Goal: Obtain resource: Download file/media

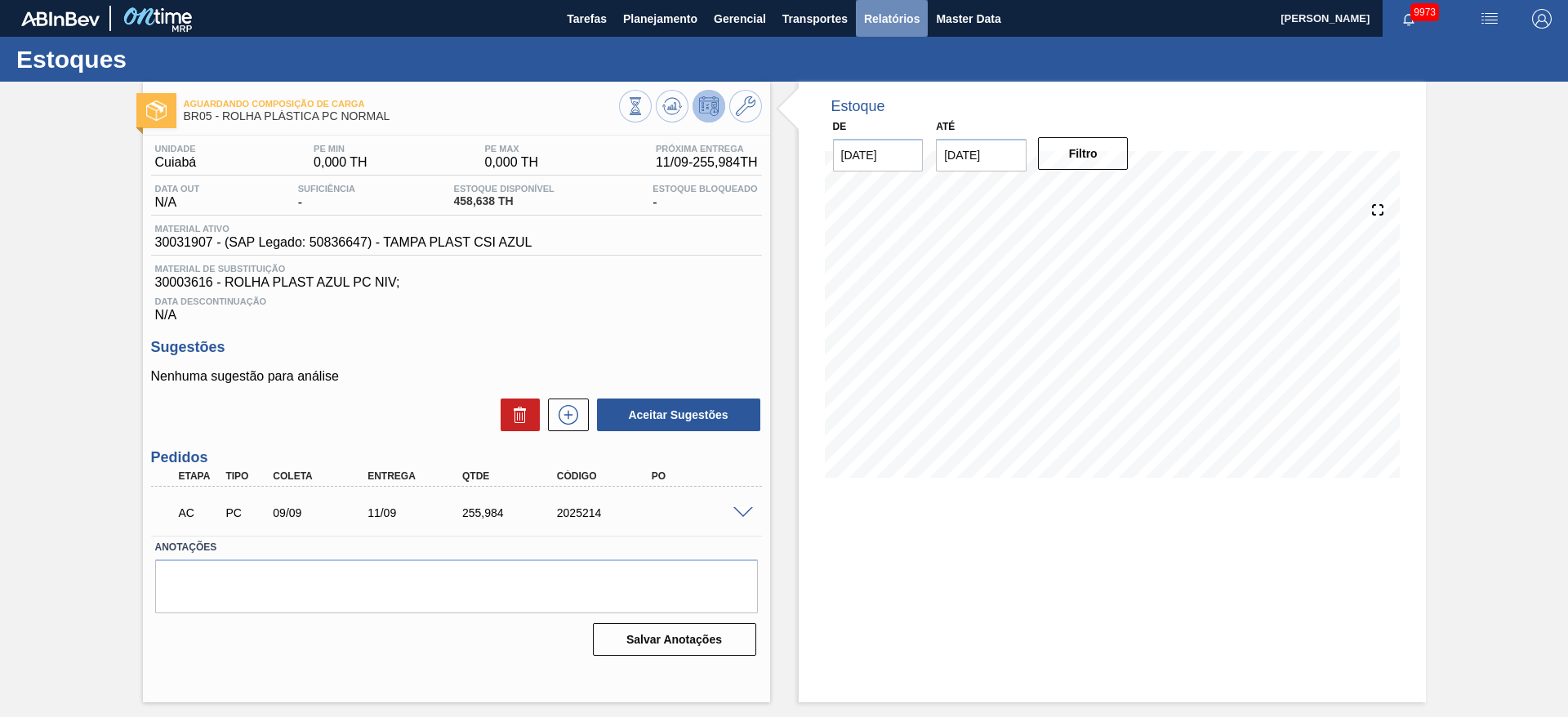
click at [870, 4] on button "Relatórios" at bounding box center [892, 18] width 72 height 37
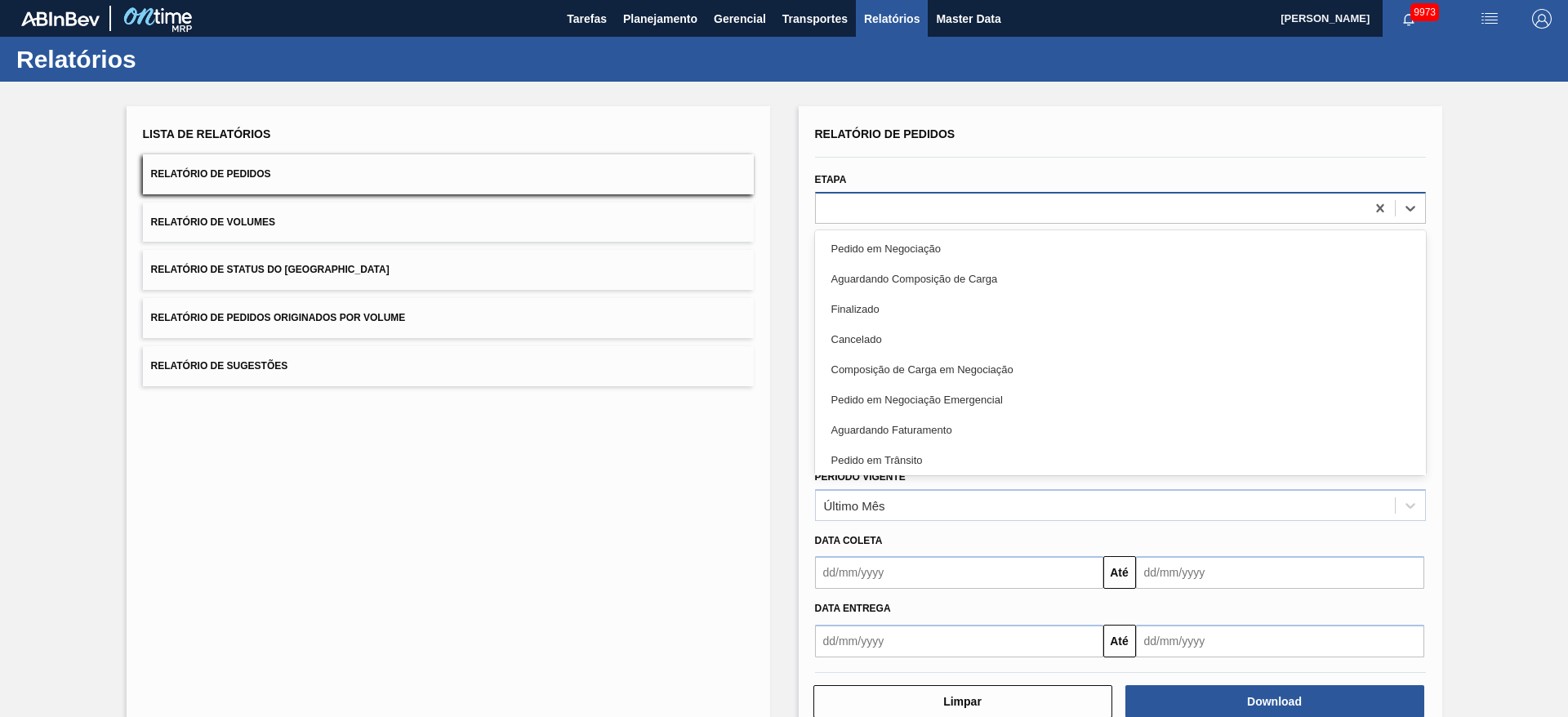
click at [898, 207] on div at bounding box center [1090, 208] width 550 height 24
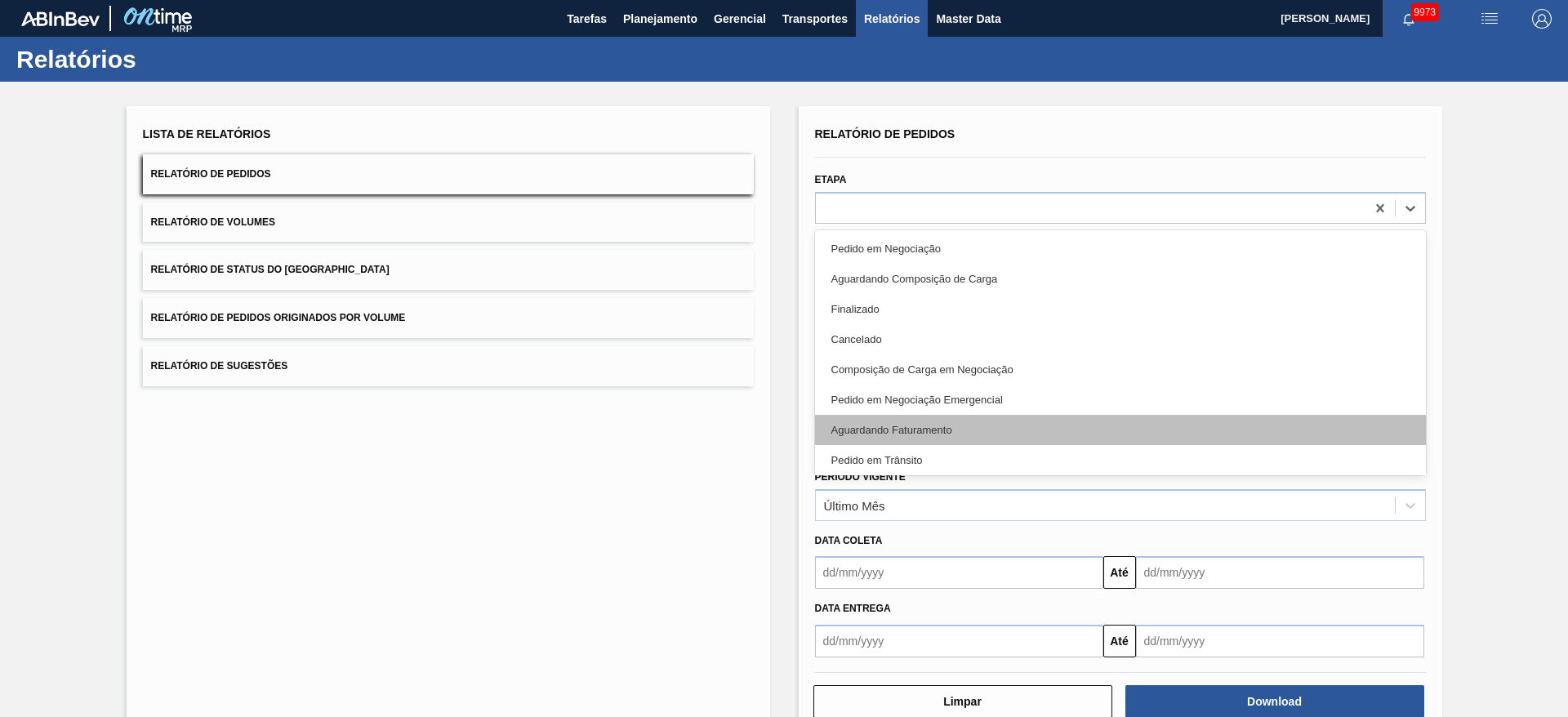
click at [910, 422] on div "Aguardando Faturamento" at bounding box center [1121, 430] width 611 height 30
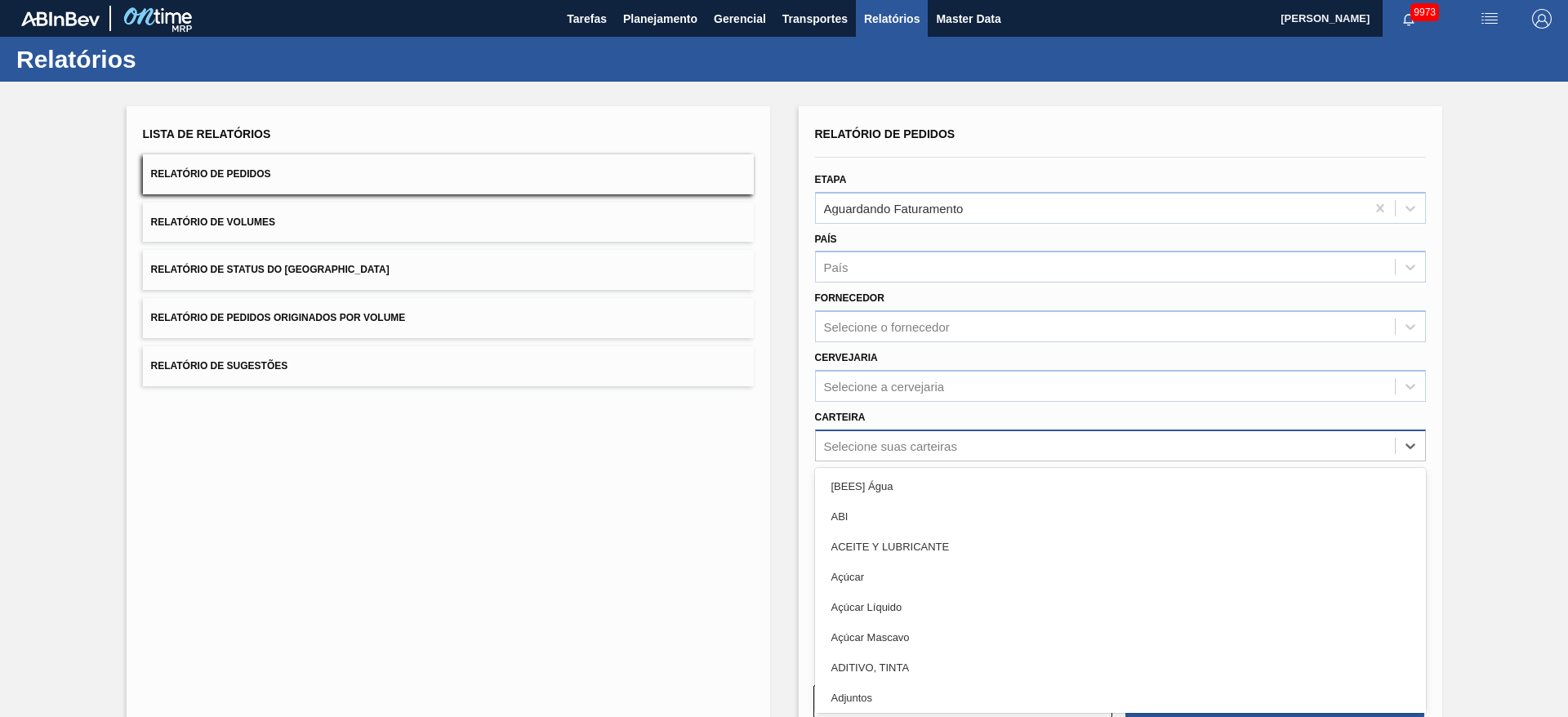
click at [911, 431] on div "Selecione suas carteiras" at bounding box center [1121, 445] width 611 height 32
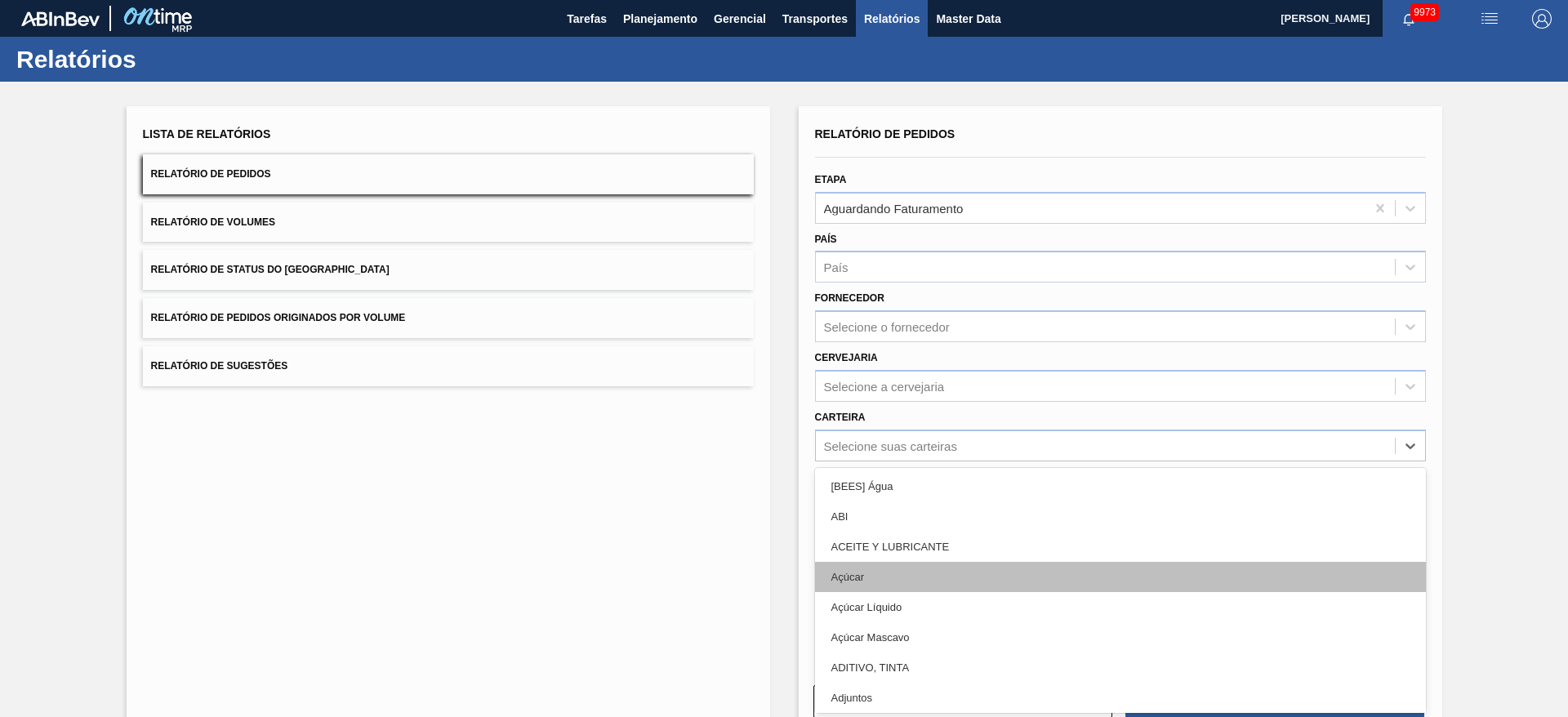
click at [917, 578] on div "Açúcar" at bounding box center [1121, 577] width 611 height 30
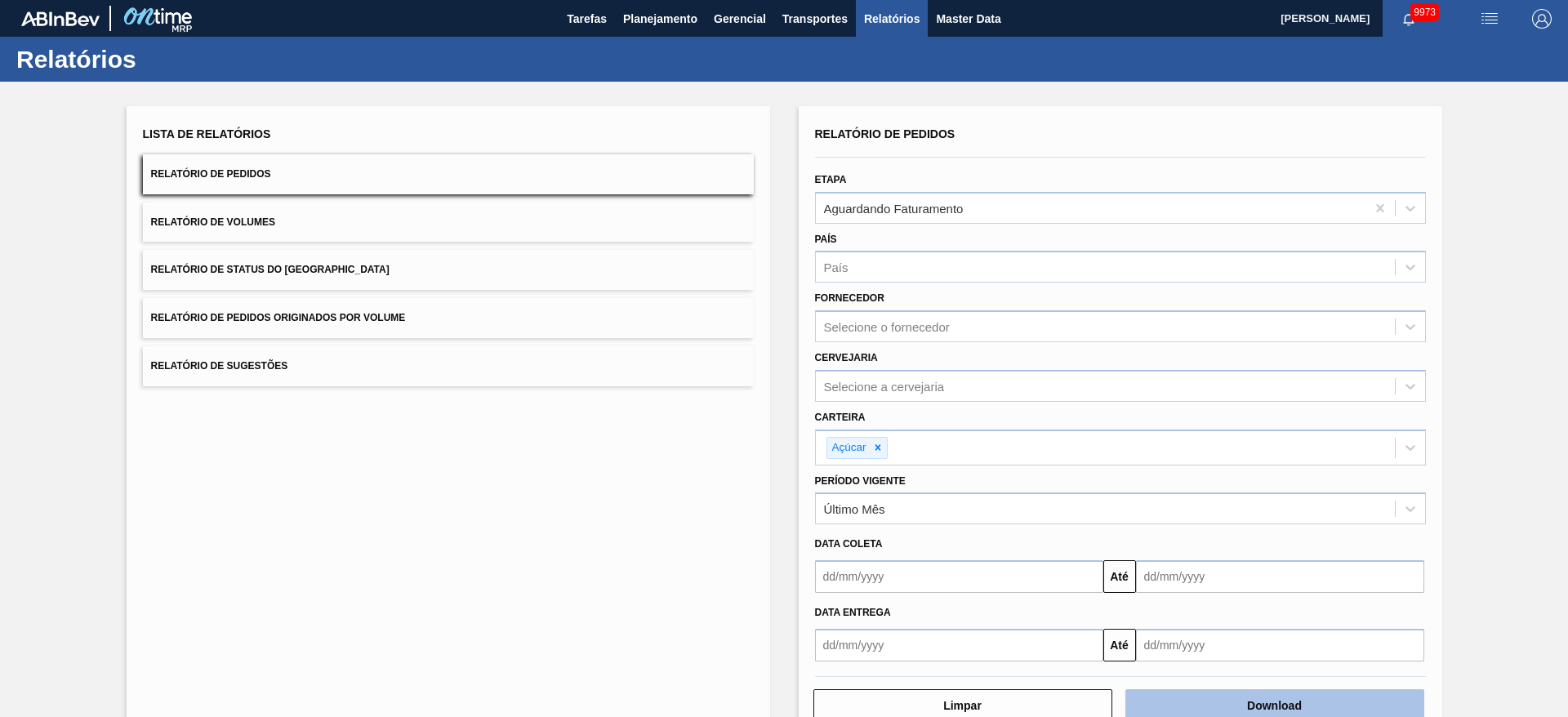
click at [1287, 700] on button "Download" at bounding box center [1274, 705] width 298 height 33
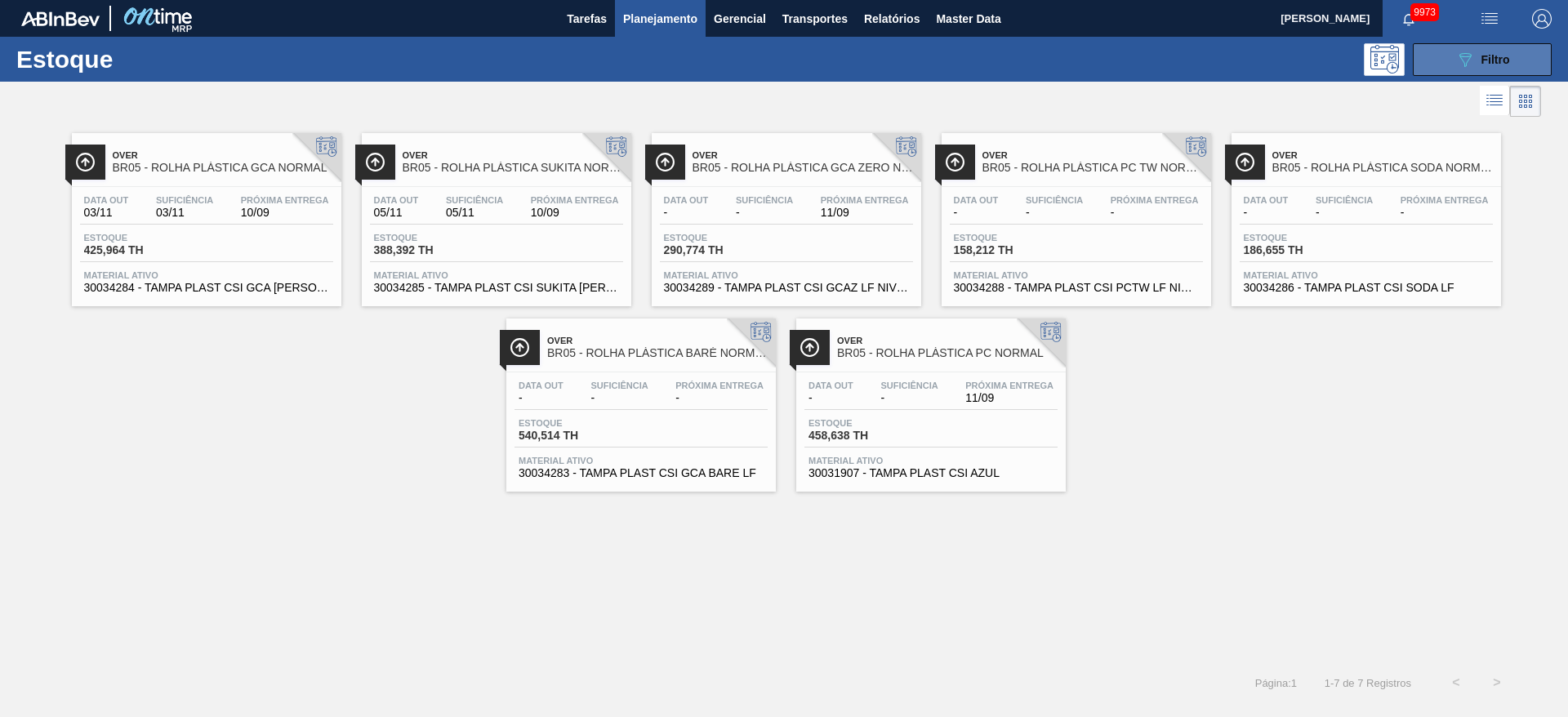
click at [1511, 44] on button "089F7B8B-B2A5-4AFE-B5C0-19BA573D28AC Filtro" at bounding box center [1482, 60] width 139 height 33
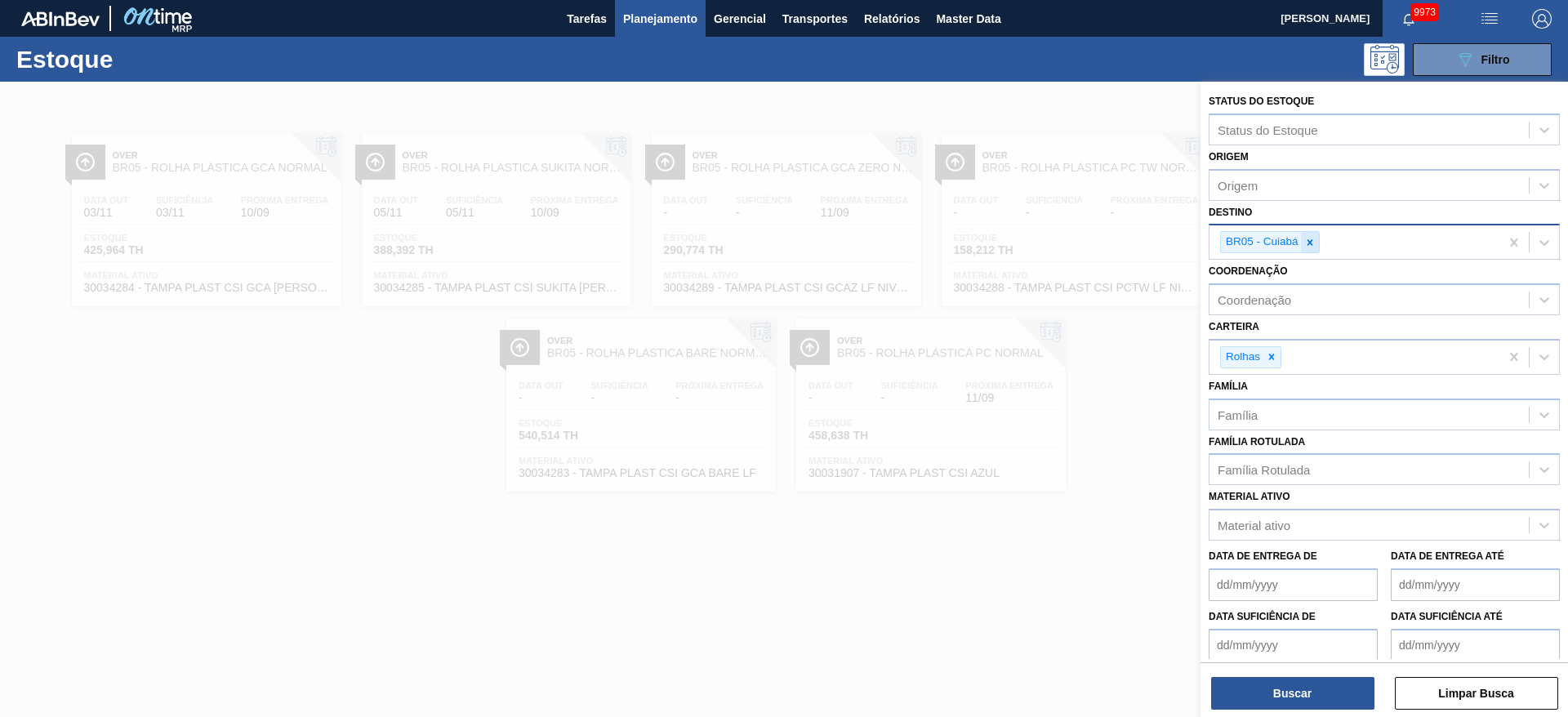
click at [1318, 239] on div at bounding box center [1310, 241] width 18 height 20
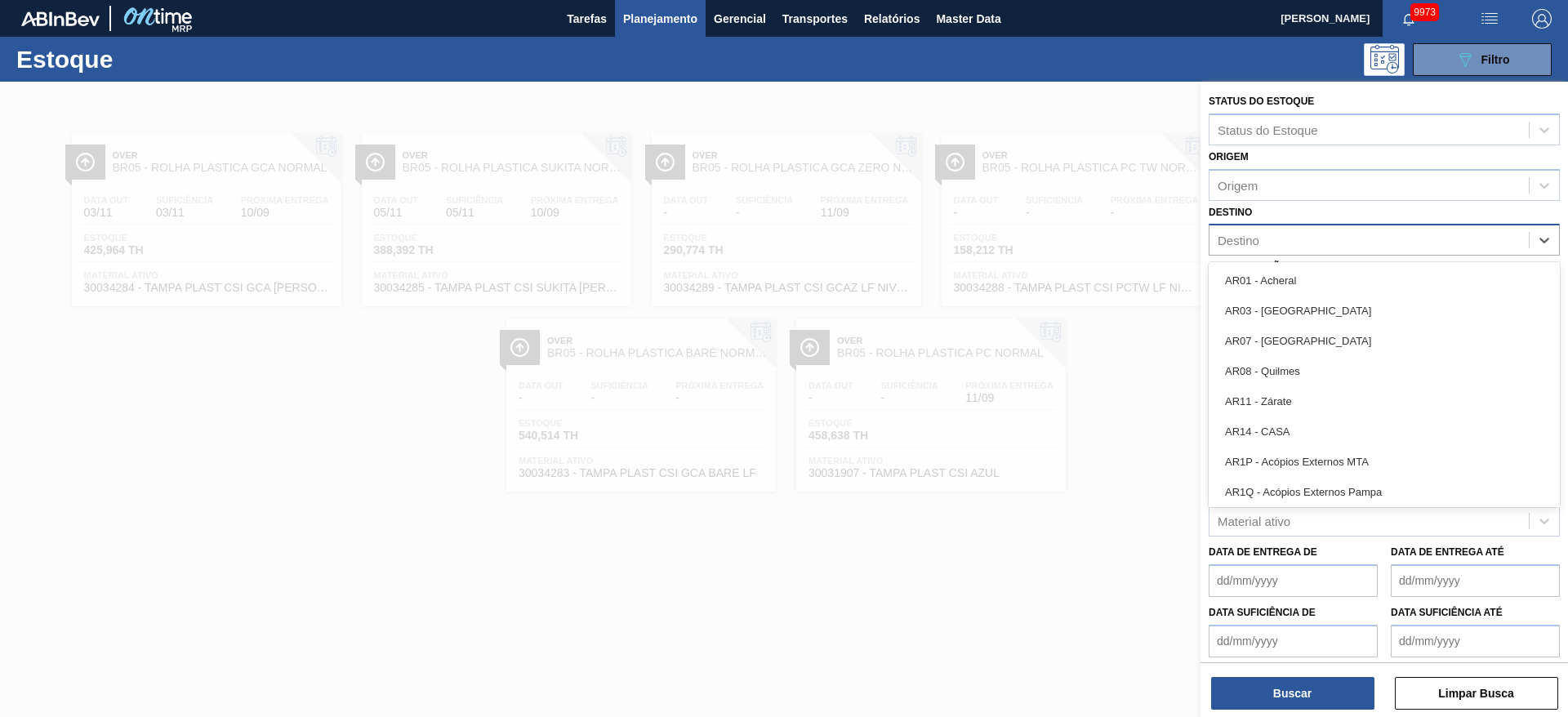
click at [1318, 239] on div "Destino" at bounding box center [1369, 240] width 319 height 24
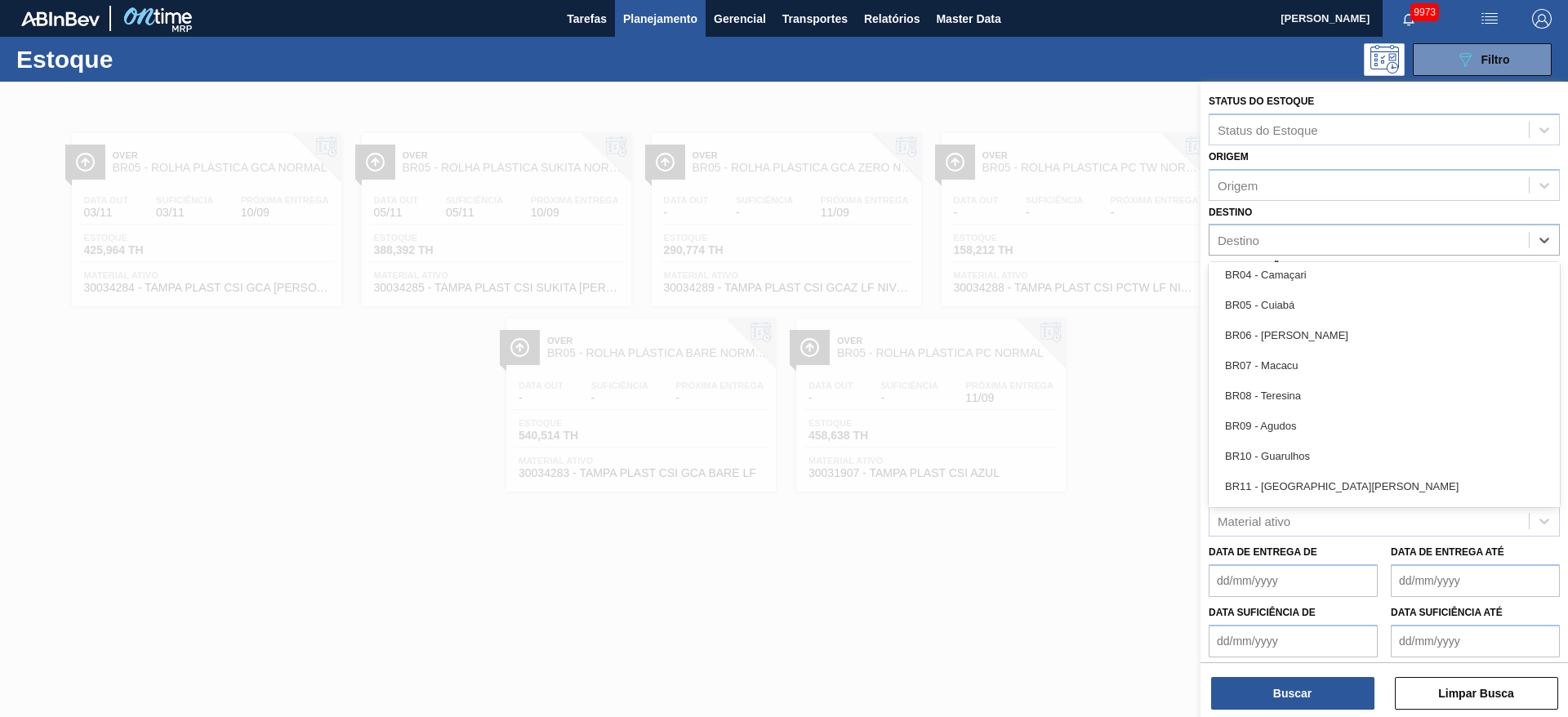
scroll to position [1038, 0]
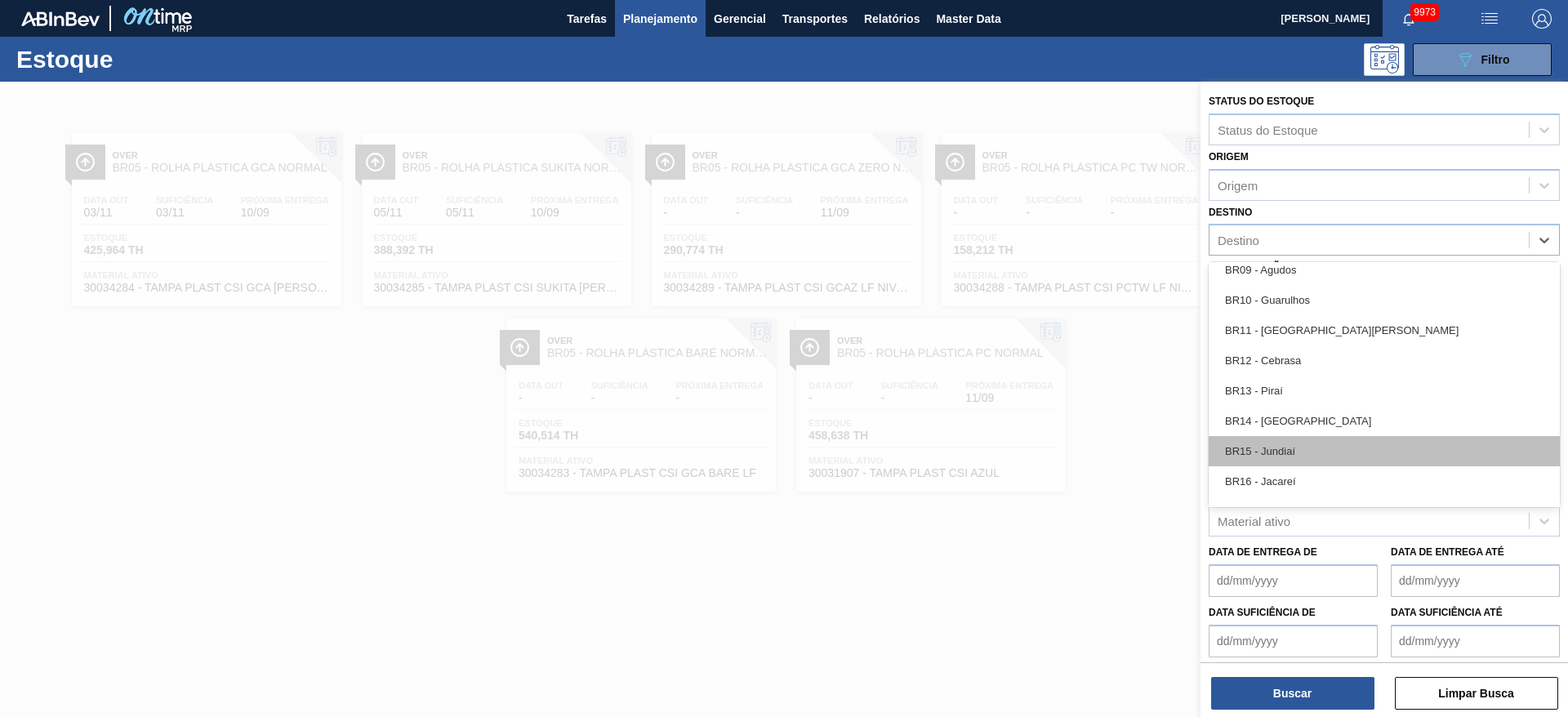
click at [1289, 445] on div "BR15 - Jundiaí" at bounding box center [1384, 451] width 351 height 30
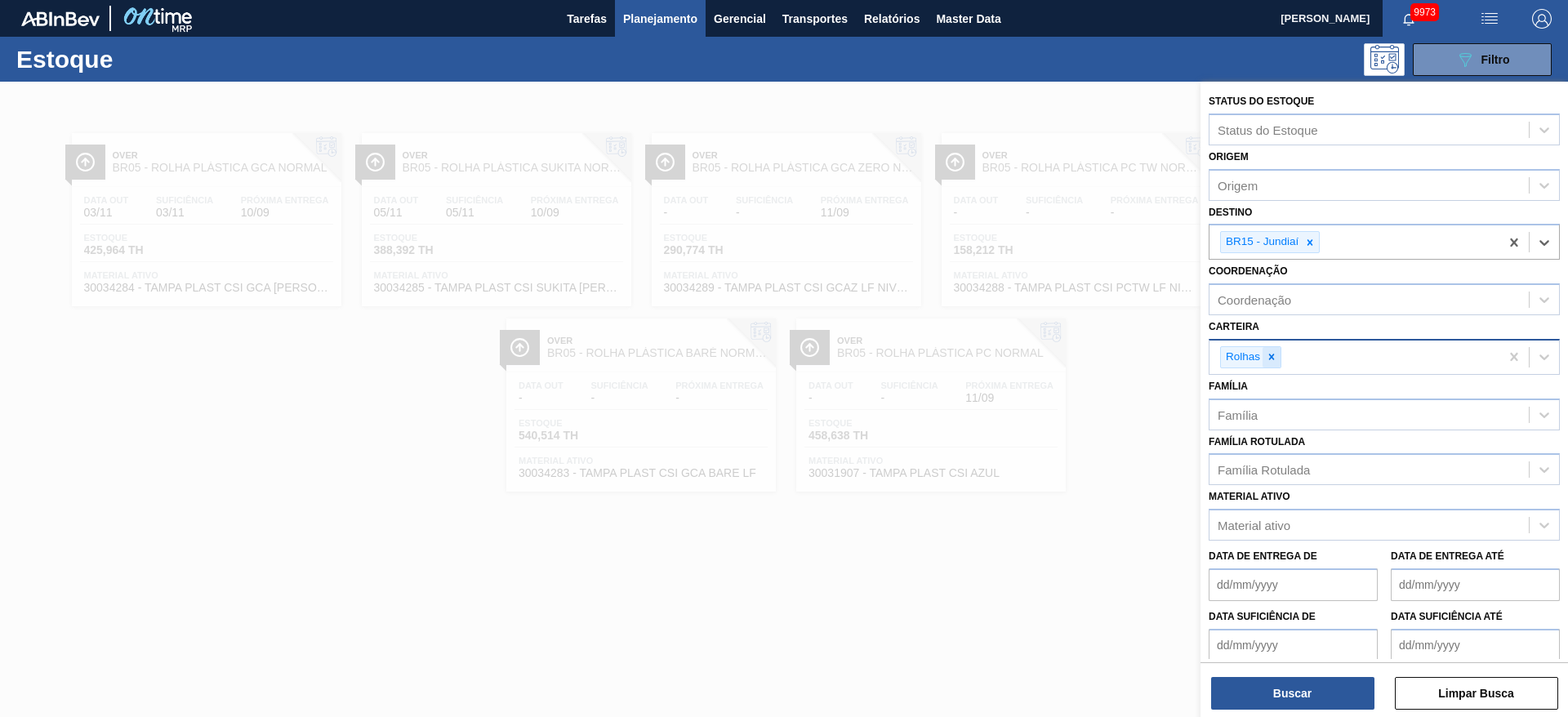
click at [1276, 353] on icon at bounding box center [1271, 356] width 12 height 12
click at [1276, 353] on div "Carteira" at bounding box center [1369, 354] width 319 height 24
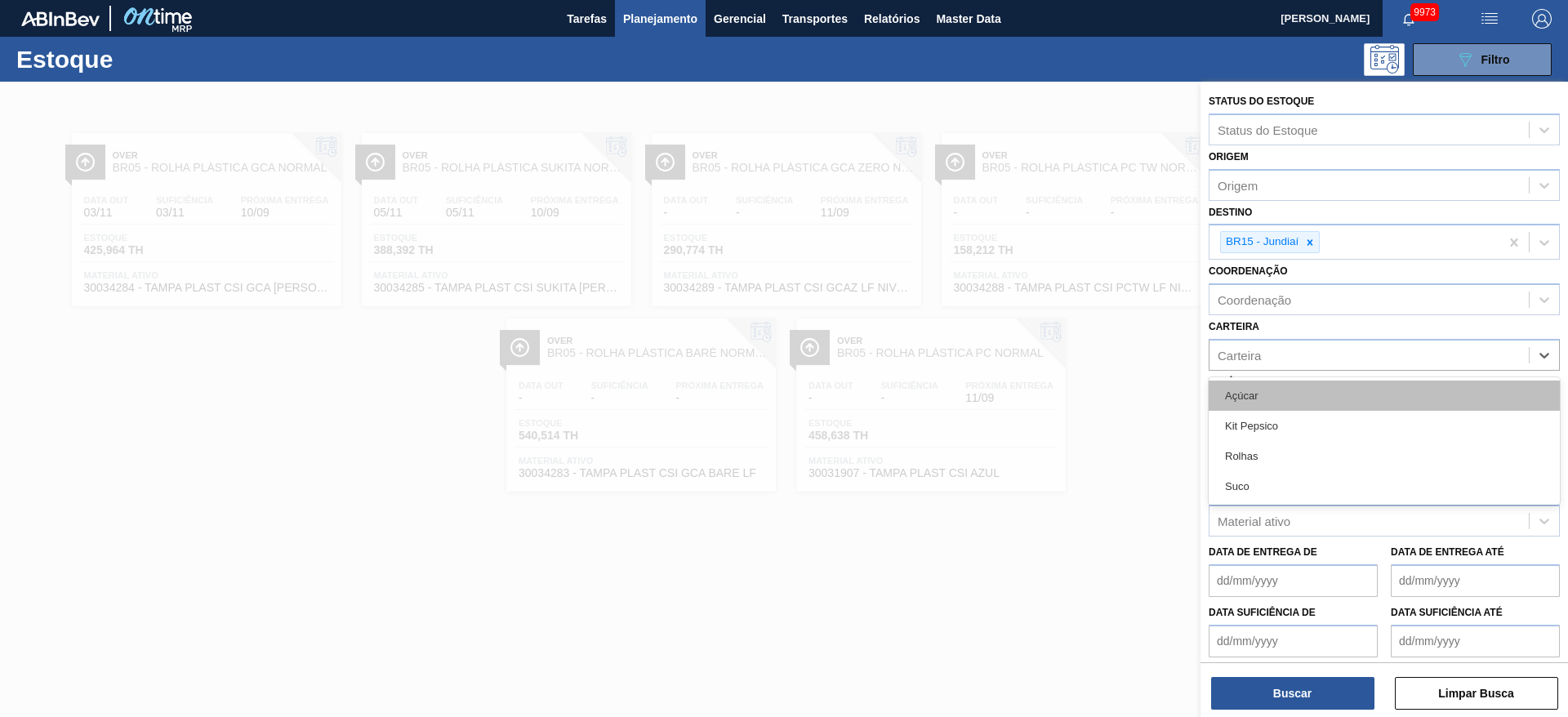
click at [1273, 397] on div "Açúcar" at bounding box center [1384, 395] width 351 height 30
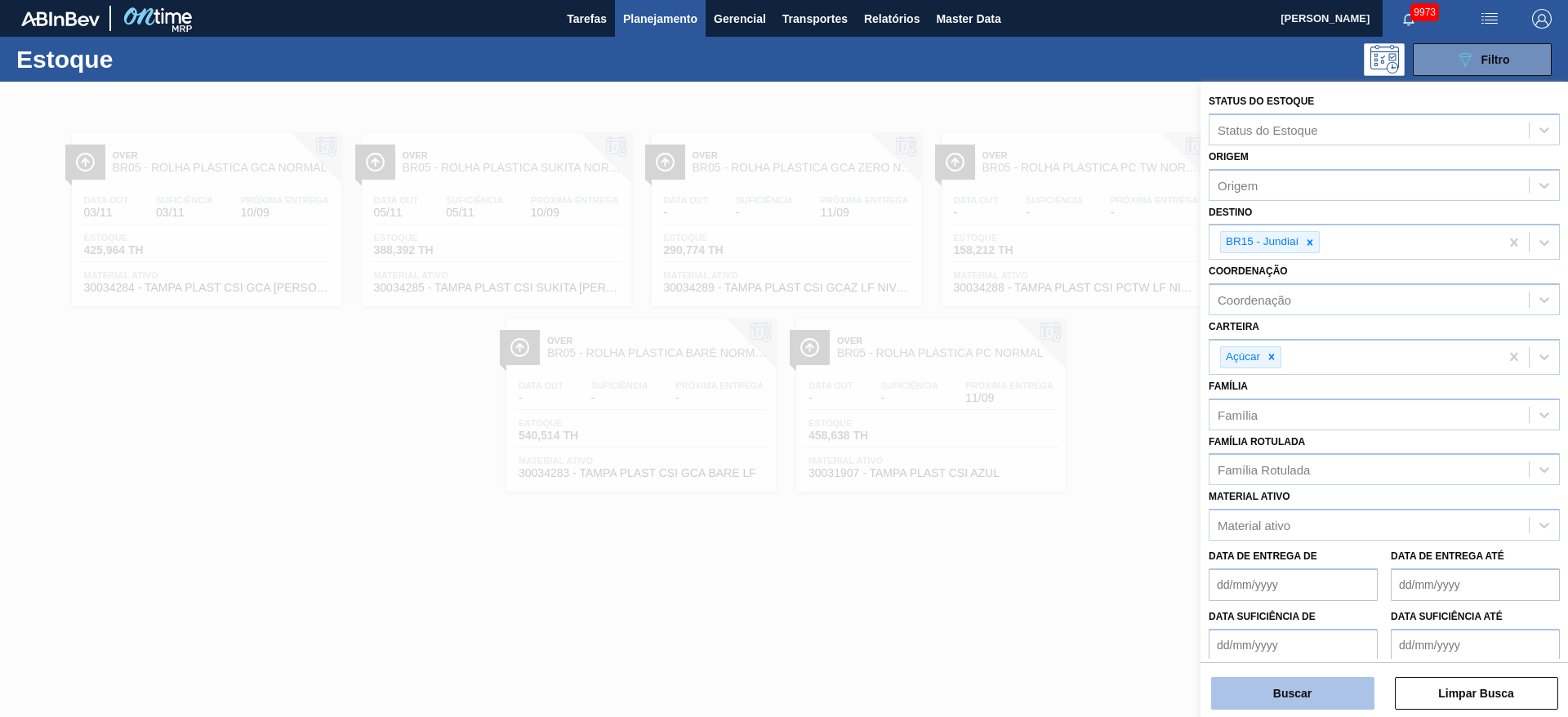
click at [1290, 697] on button "Buscar" at bounding box center [1292, 693] width 163 height 33
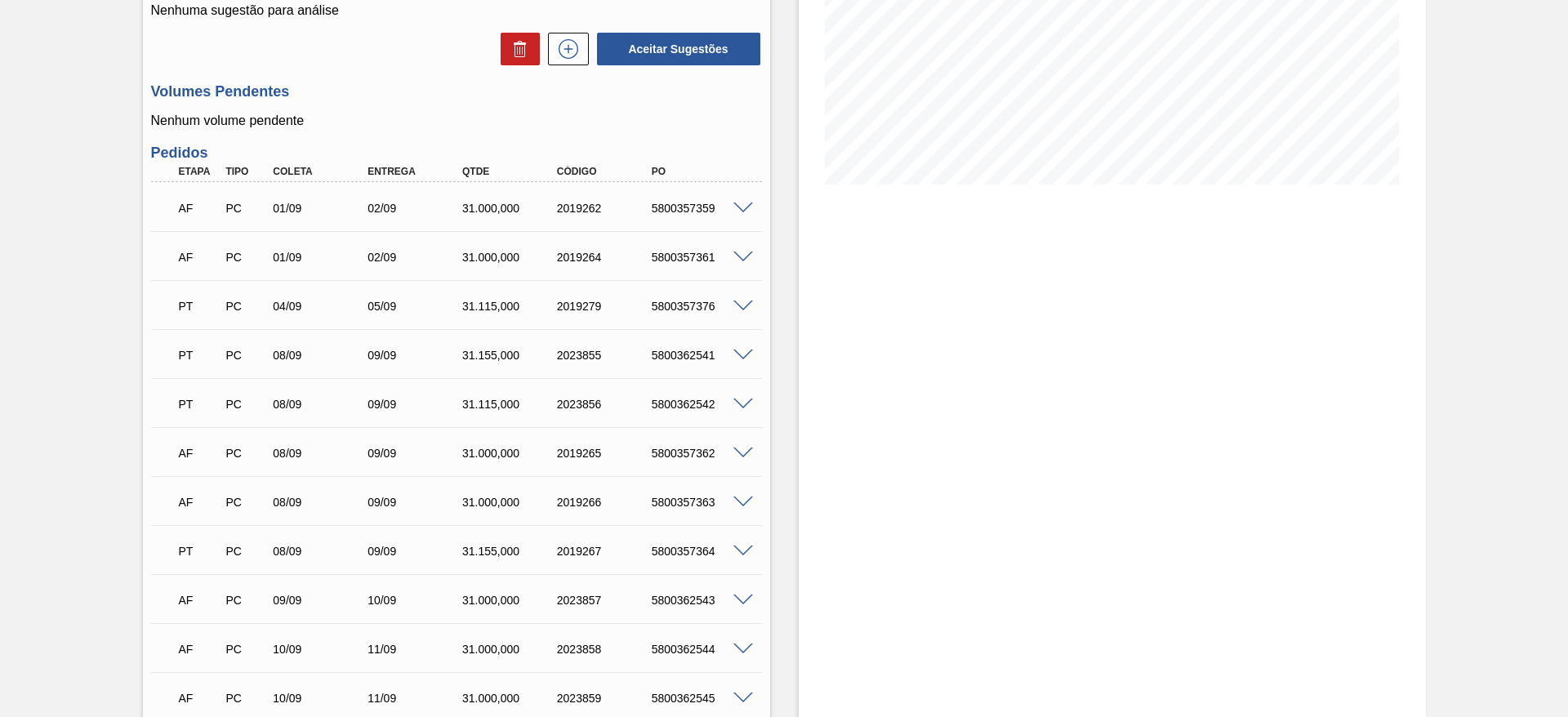
scroll to position [294, 0]
